Goal: Information Seeking & Learning: Learn about a topic

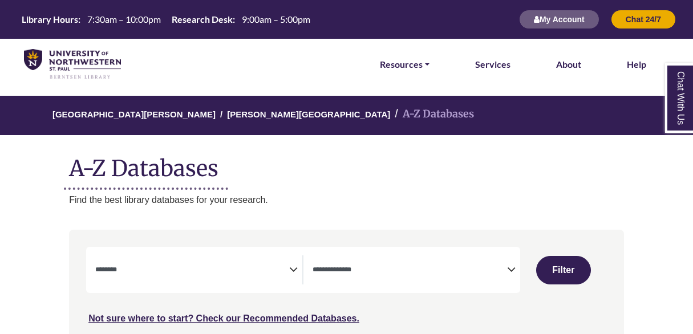
select select "Database Subject Filter"
select select "Database Types Filter"
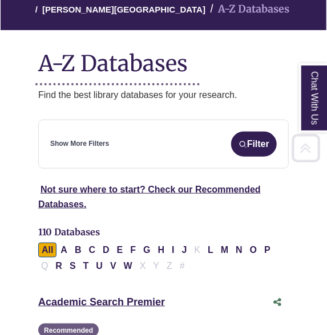
scroll to position [155, 0]
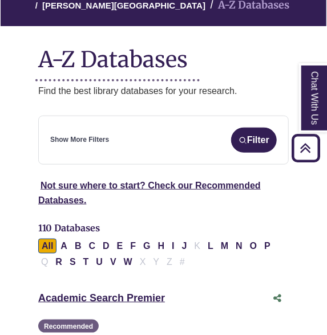
click at [133, 260] on div "All A B C D E F G H I J K L M N O P Q R S T U V W X Y Z #" at bounding box center [156, 253] width 237 height 25
click at [119, 244] on button "E" at bounding box center [120, 246] width 13 height 15
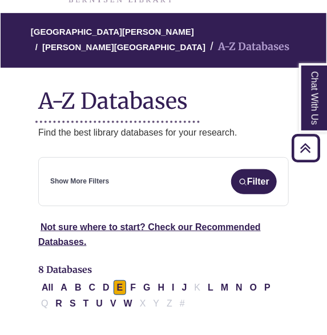
scroll to position [102, 0]
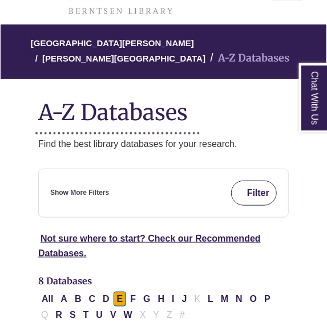
click at [244, 188] on button "Filter" at bounding box center [254, 193] width 46 height 25
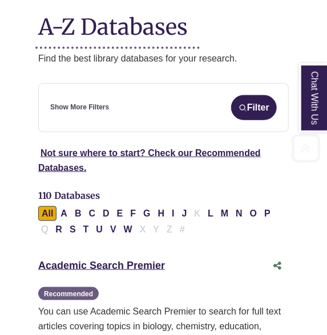
scroll to position [191, 0]
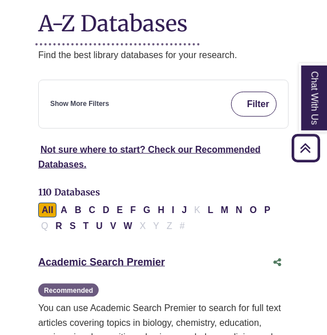
click at [243, 108] on img "submit" at bounding box center [242, 104] width 9 height 9
click at [254, 101] on button "Filter" at bounding box center [254, 104] width 46 height 25
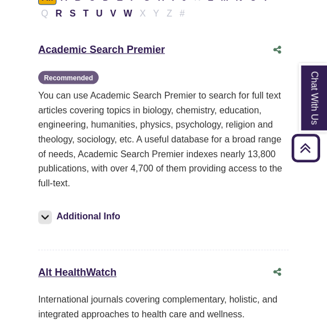
scroll to position [403, 0]
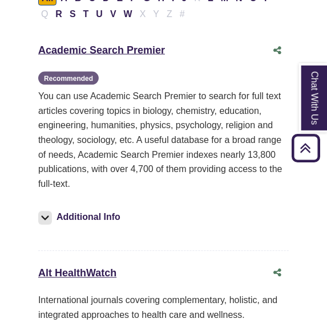
click at [45, 213] on img at bounding box center [45, 219] width 14 height 14
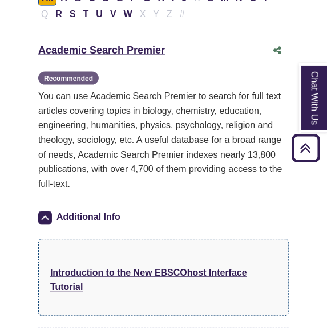
click at [45, 213] on img at bounding box center [45, 219] width 14 height 14
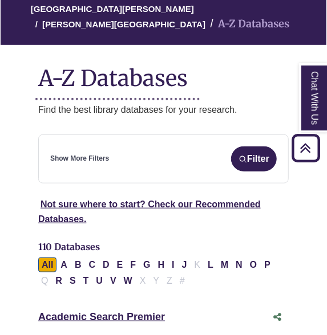
scroll to position [133, 0]
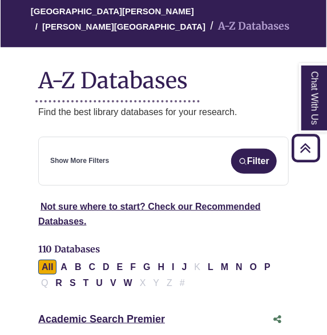
click at [302, 154] on icon "Back to Top" at bounding box center [305, 148] width 37 height 37
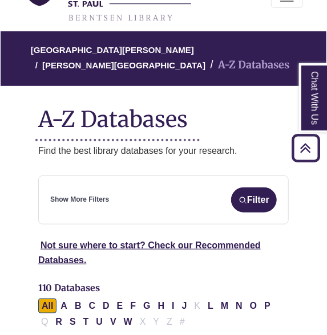
scroll to position [0, 0]
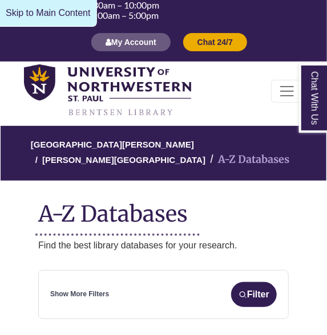
click at [22, 15] on link "Skip to Main Content" at bounding box center [48, 13] width 97 height 27
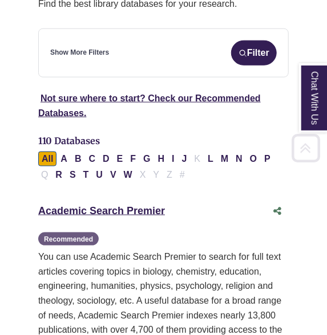
scroll to position [264, 0]
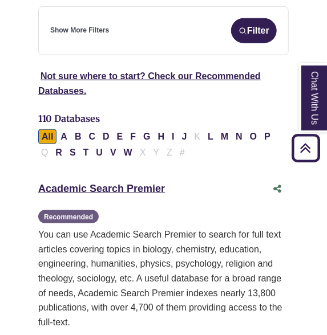
click at [107, 29] on link "Show More Filters" at bounding box center [79, 30] width 59 height 11
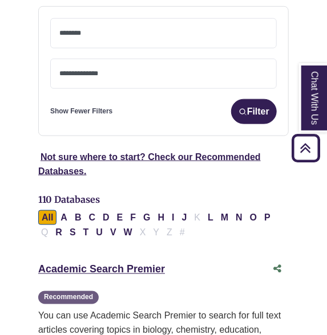
click at [127, 35] on textarea "Search" at bounding box center [163, 34] width 208 height 9
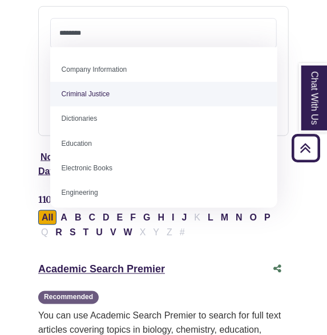
scroll to position [246, 0]
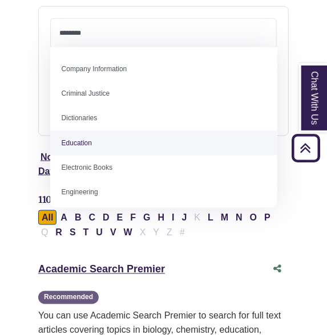
select select "*****"
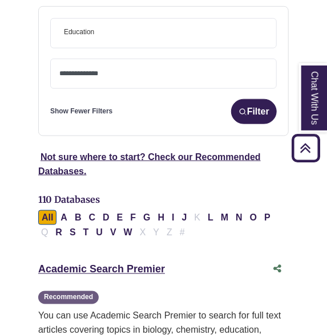
click at [150, 33] on span "× Education" at bounding box center [163, 33] width 208 height 29
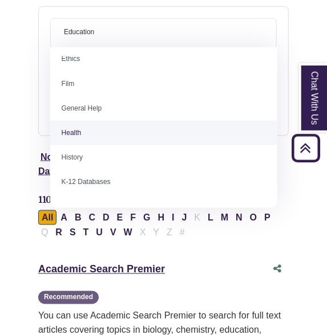
scroll to position [459, 0]
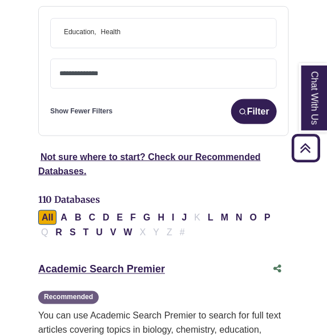
click at [171, 33] on span "× Education × Health" at bounding box center [163, 33] width 208 height 29
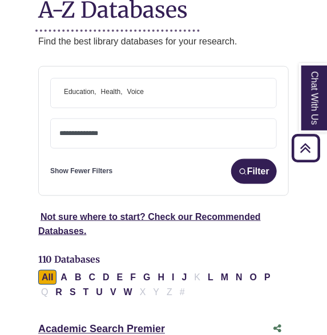
scroll to position [204, 0]
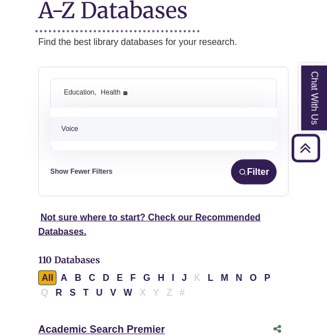
type textarea "*"
type textarea "**"
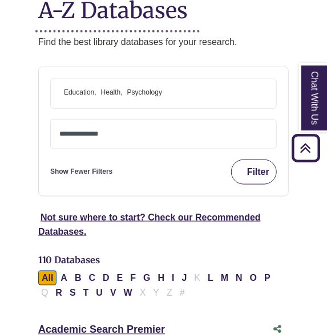
click at [256, 167] on button "Filter" at bounding box center [254, 172] width 46 height 25
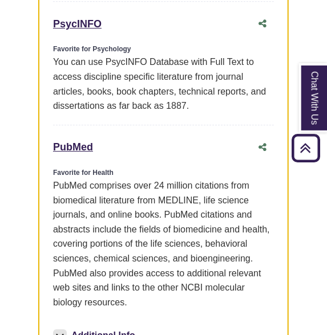
scroll to position [803, 0]
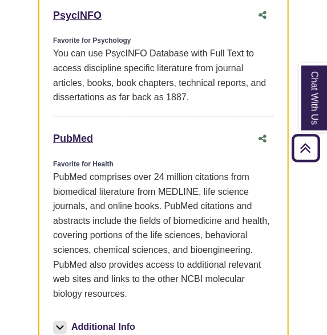
click at [117, 159] on div "Favorite for Health" at bounding box center [163, 164] width 221 height 11
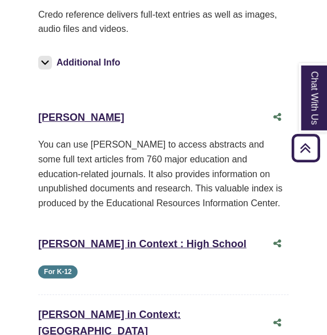
scroll to position [2003, 0]
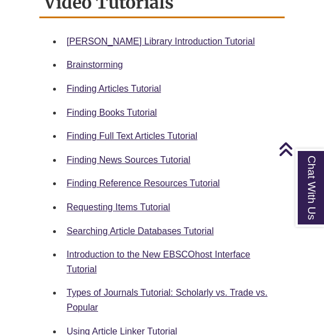
scroll to position [588, 0]
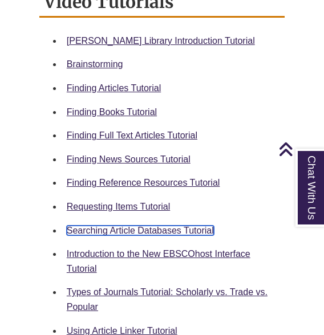
click at [182, 226] on link "Searching Article Databases Tutorial" at bounding box center [140, 231] width 147 height 10
